Goal: Task Accomplishment & Management: Manage account settings

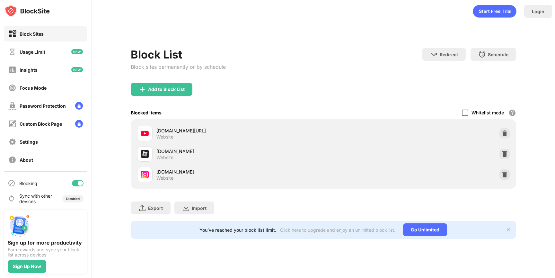
click at [462, 111] on div at bounding box center [465, 113] width 6 height 6
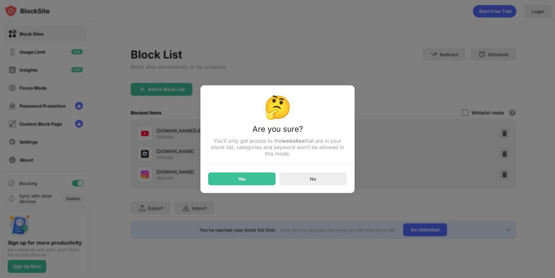
click at [242, 173] on div "Yes No" at bounding box center [277, 174] width 139 height 21
click at [248, 179] on div "Yes" at bounding box center [241, 178] width 67 height 13
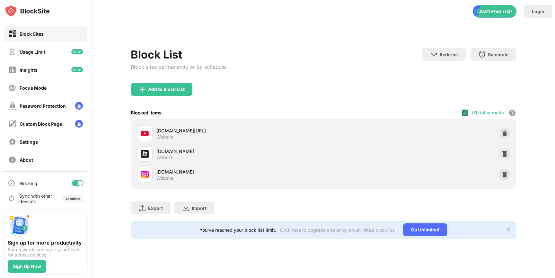
click at [465, 114] on img at bounding box center [464, 112] width 5 height 5
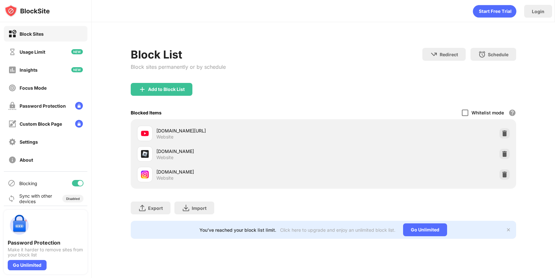
click at [465, 111] on div at bounding box center [465, 113] width 6 height 6
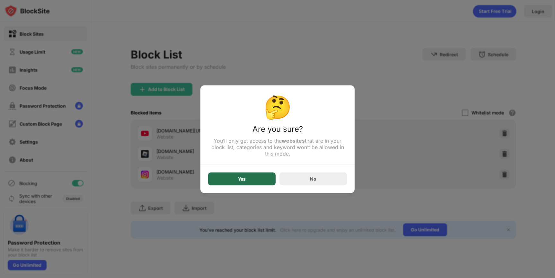
click at [257, 181] on div "Yes" at bounding box center [241, 178] width 67 height 13
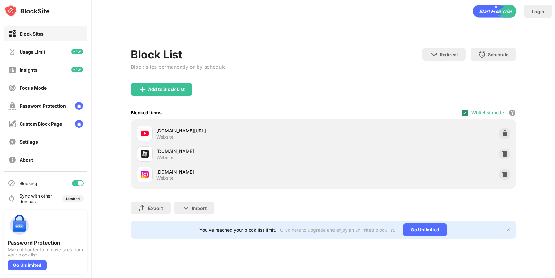
click at [467, 111] on img at bounding box center [464, 112] width 5 height 5
